Goal: Transaction & Acquisition: Register for event/course

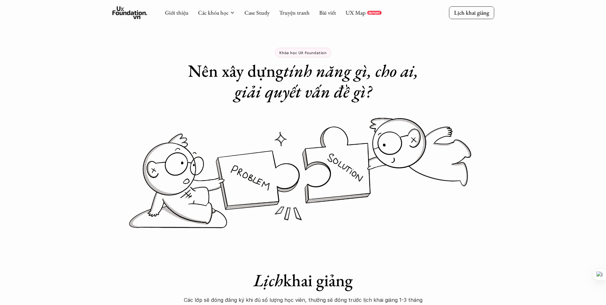
scroll to position [288, 0]
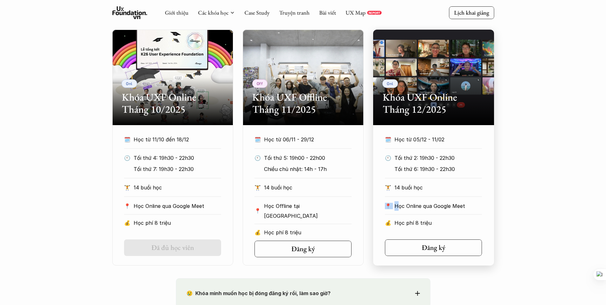
drag, startPoint x: 397, startPoint y: 206, endPoint x: 479, endPoint y: 199, distance: 82.1
click at [479, 199] on div "🗓️ Học từ 05/12 - 11/02 🕙 Tối thứ 2: 19h30 - 22h30 Tối thứ 6: 19h30 - 22h30 🏋️ …" at bounding box center [434, 183] width 116 height 96
click at [436, 194] on div "🏋️ 14 buổi học" at bounding box center [433, 190] width 97 height 14
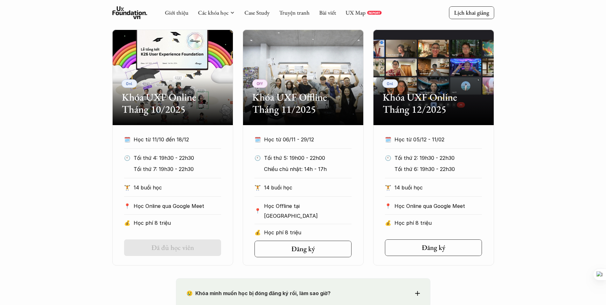
click at [526, 179] on div "Onl Khóa UXF Online Tháng 10/2025 🗓️ Học từ 11/10 đến 18/12 🕙 Tối thứ 4: 19h30 …" at bounding box center [303, 148] width 606 height 236
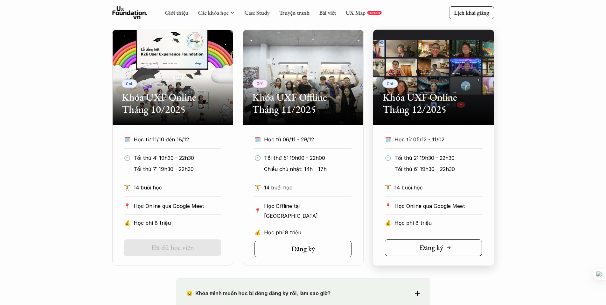
click at [424, 250] on h5 "Đăng ký" at bounding box center [432, 247] width 24 height 8
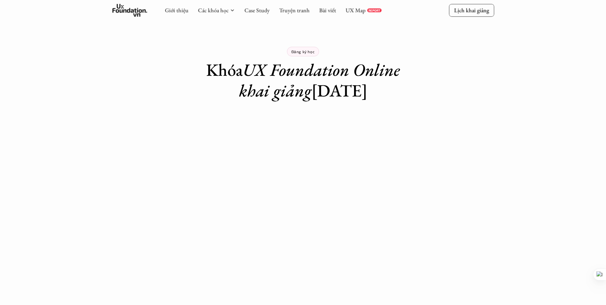
scroll to position [1, 0]
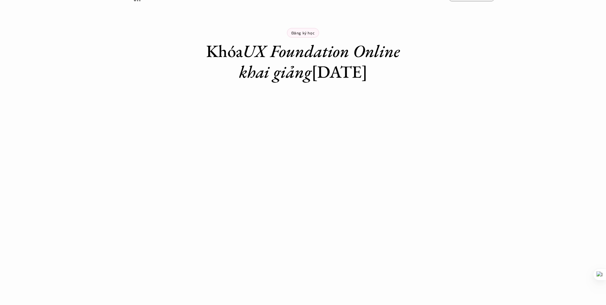
scroll to position [34, 0]
